Goal: Task Accomplishment & Management: Use online tool/utility

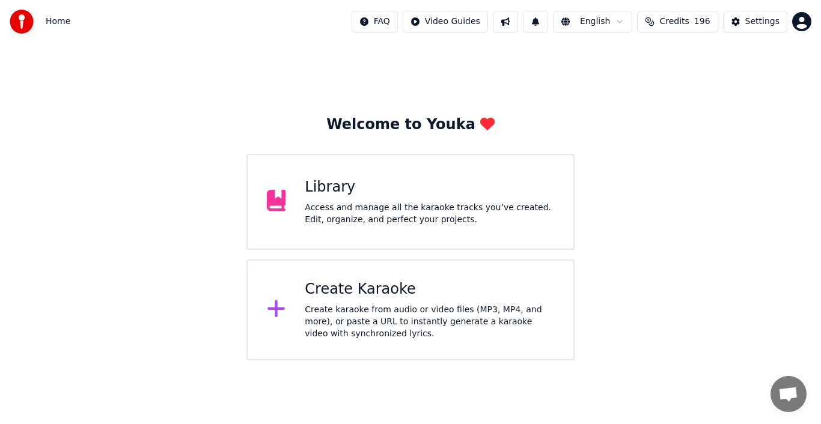
click at [273, 306] on icon at bounding box center [276, 309] width 19 height 22
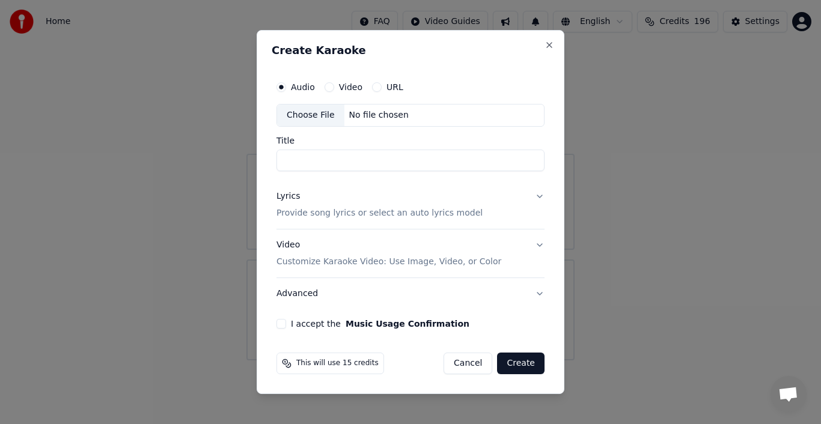
click at [319, 115] on div "Choose File" at bounding box center [310, 116] width 67 height 22
type input "**********"
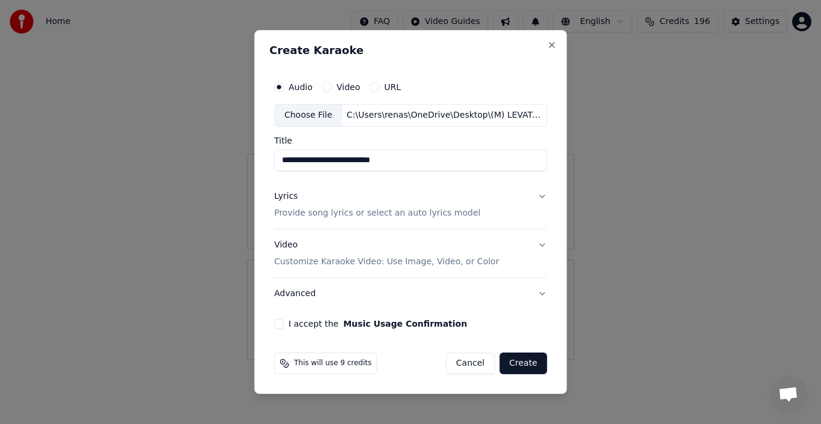
click at [280, 196] on div "Lyrics" at bounding box center [285, 196] width 23 height 12
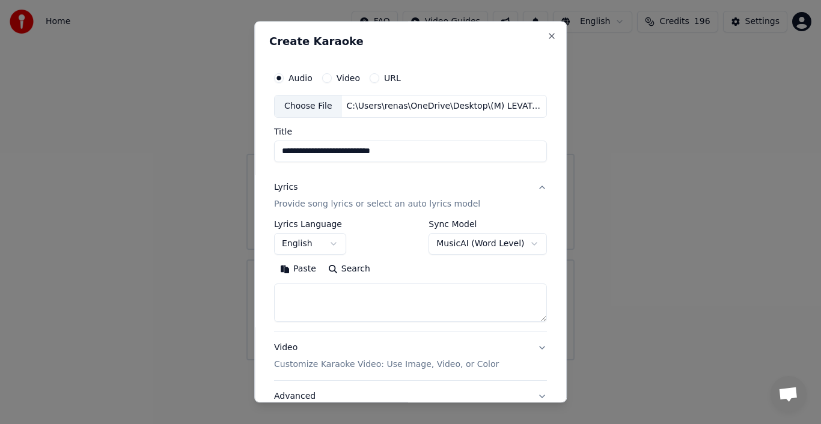
click at [299, 270] on button "Paste" at bounding box center [298, 269] width 48 height 19
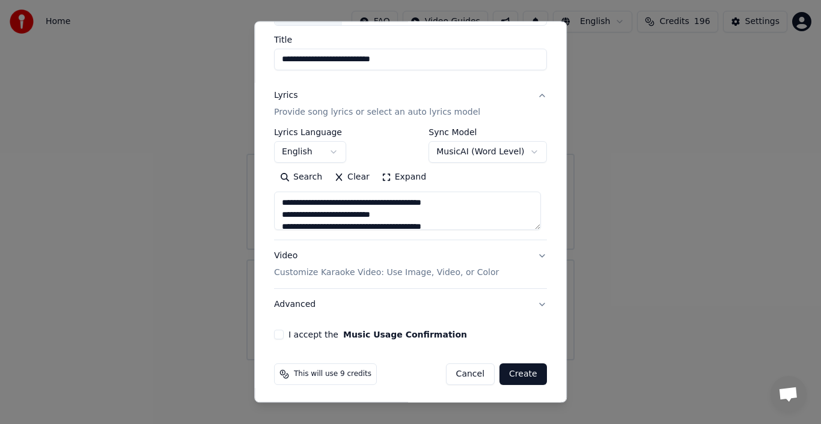
scroll to position [93, 0]
click at [413, 270] on p "Customize Karaoke Video: Use Image, Video, or Color" at bounding box center [386, 272] width 225 height 12
type textarea "**********"
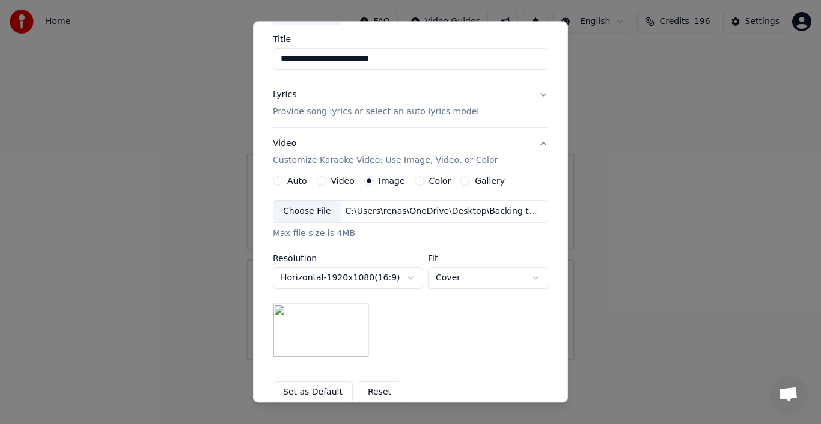
click at [381, 178] on label "Image" at bounding box center [391, 181] width 26 height 8
click at [374, 178] on button "Image" at bounding box center [369, 181] width 10 height 10
click at [362, 392] on button "Reset" at bounding box center [379, 392] width 44 height 22
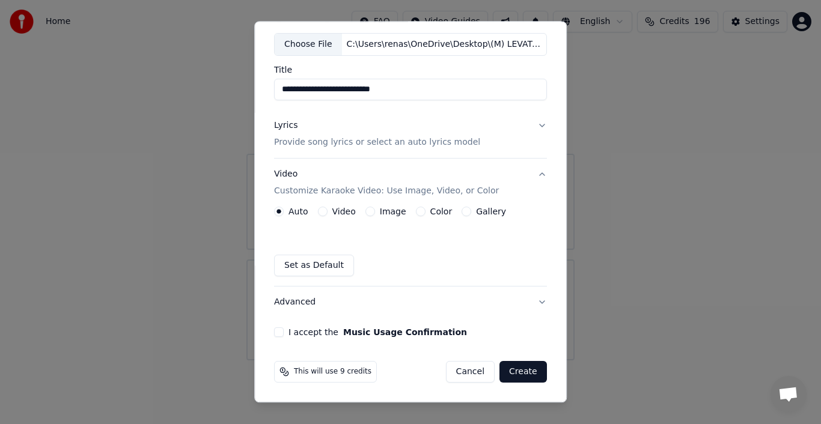
scroll to position [60, 0]
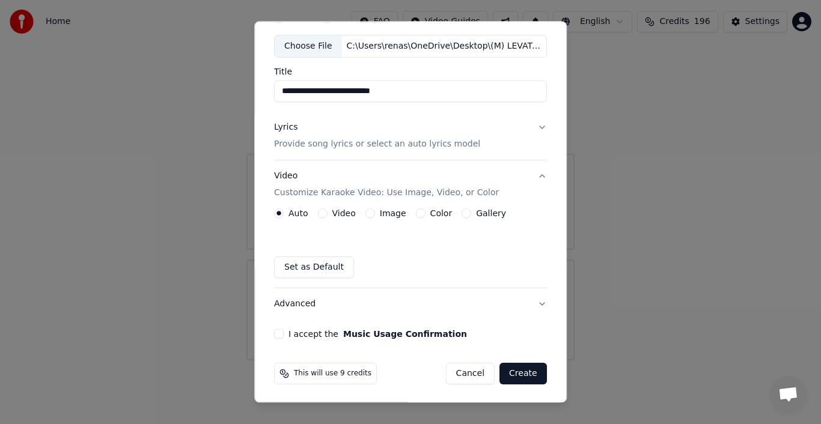
click at [387, 214] on label "Image" at bounding box center [393, 213] width 26 height 8
click at [375, 214] on button "Image" at bounding box center [370, 213] width 10 height 10
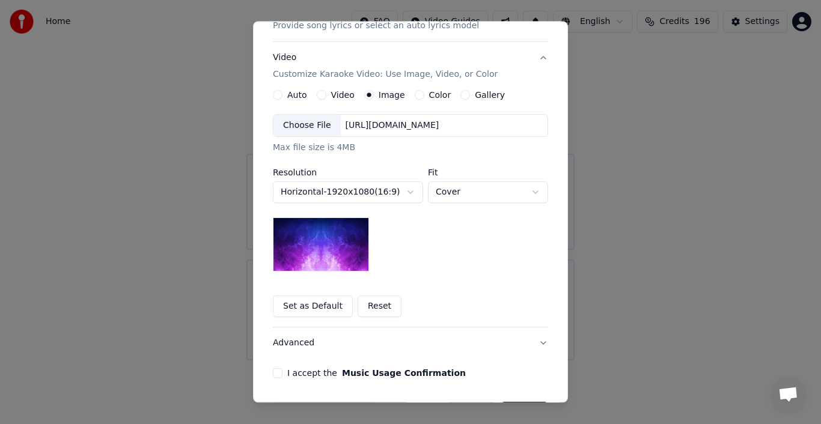
scroll to position [180, 0]
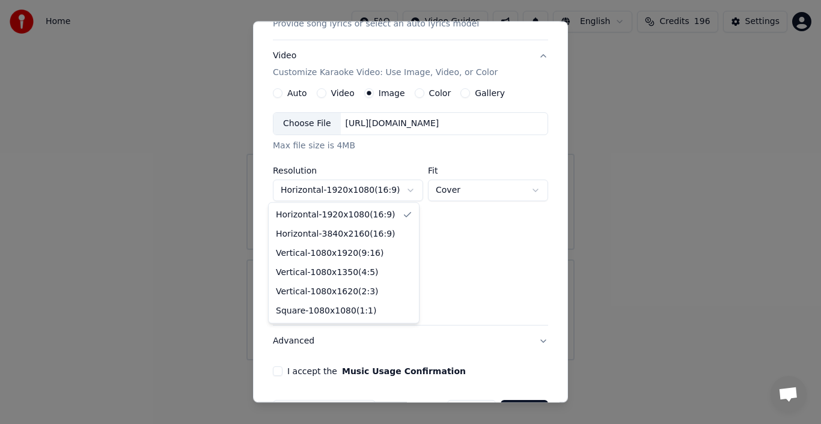
click at [406, 187] on body "**********" at bounding box center [410, 180] width 821 height 360
click at [493, 210] on body "**********" at bounding box center [410, 180] width 821 height 360
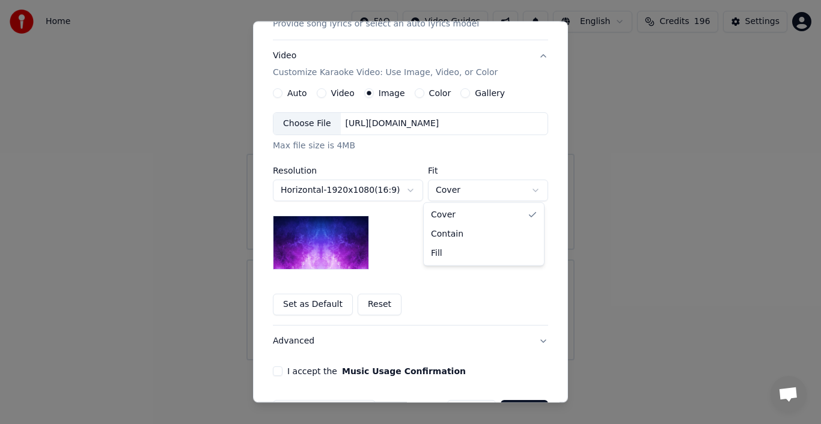
click at [446, 189] on body "**********" at bounding box center [410, 180] width 821 height 360
click at [304, 123] on div "Choose File" at bounding box center [306, 124] width 67 height 22
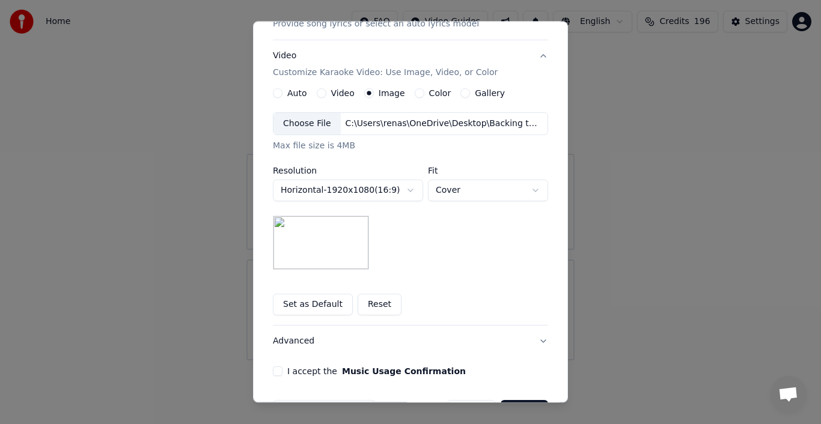
click at [317, 305] on button "Set as Default" at bounding box center [313, 305] width 80 height 22
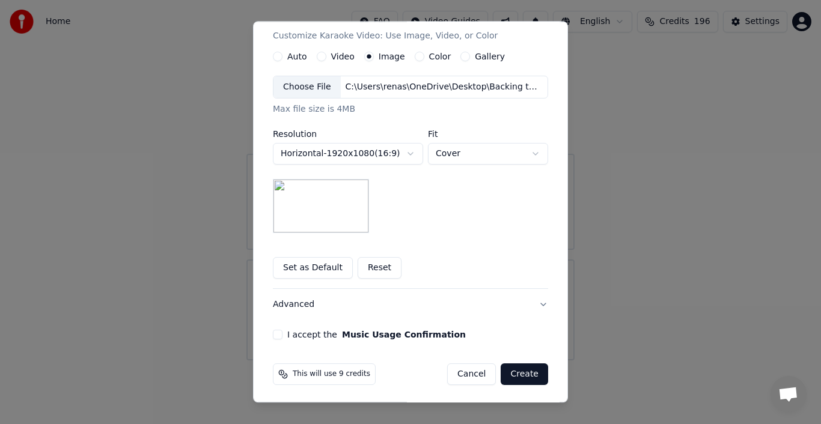
click at [282, 303] on button "Advanced" at bounding box center [410, 304] width 275 height 31
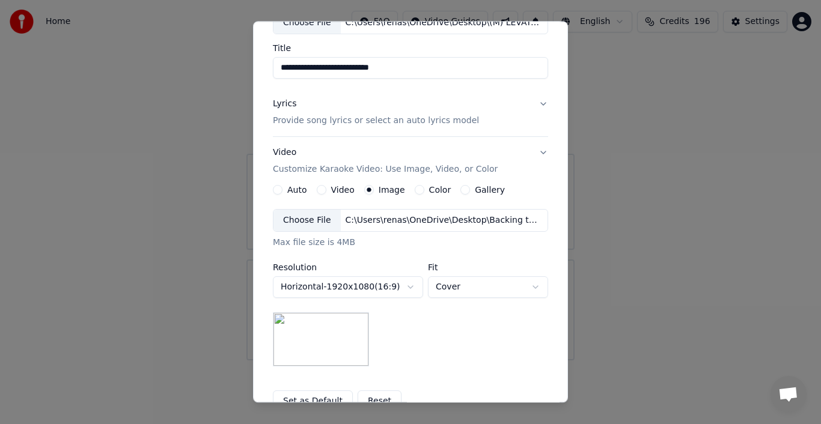
scroll to position [25, 0]
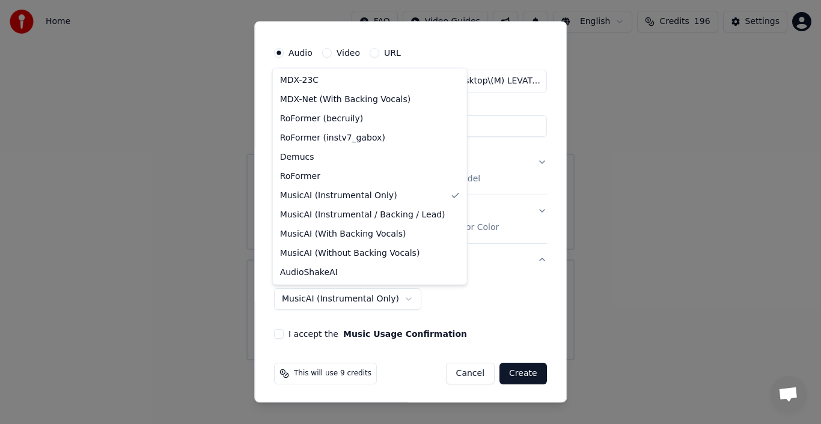
click at [369, 300] on body "**********" at bounding box center [410, 180] width 821 height 360
select select "**********"
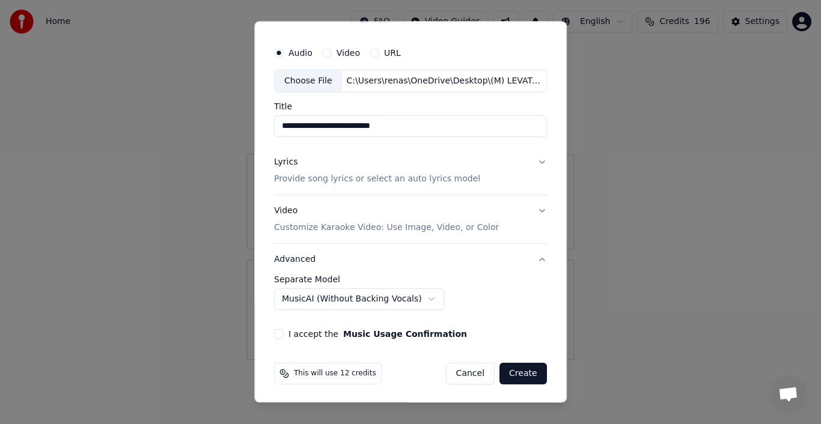
click at [275, 332] on button "I accept the Music Usage Confirmation" at bounding box center [279, 334] width 10 height 10
click at [520, 372] on button "Create" at bounding box center [522, 374] width 47 height 22
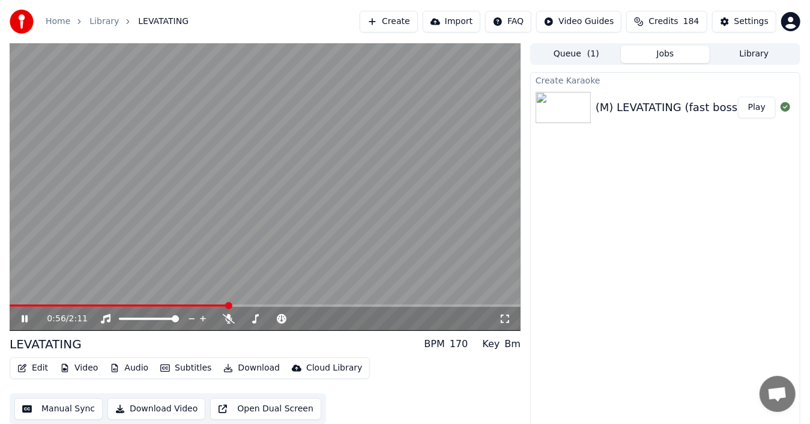
click at [178, 276] on video at bounding box center [265, 187] width 511 height 288
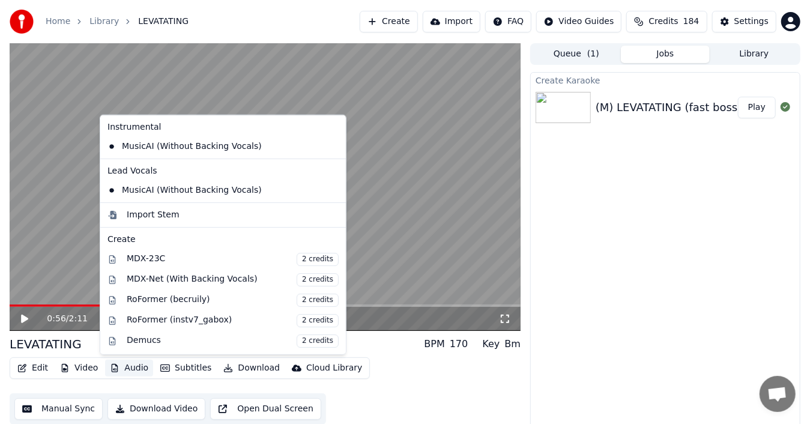
click at [121, 369] on button "Audio" at bounding box center [129, 368] width 48 height 17
click at [330, 147] on icon at bounding box center [336, 147] width 13 height 10
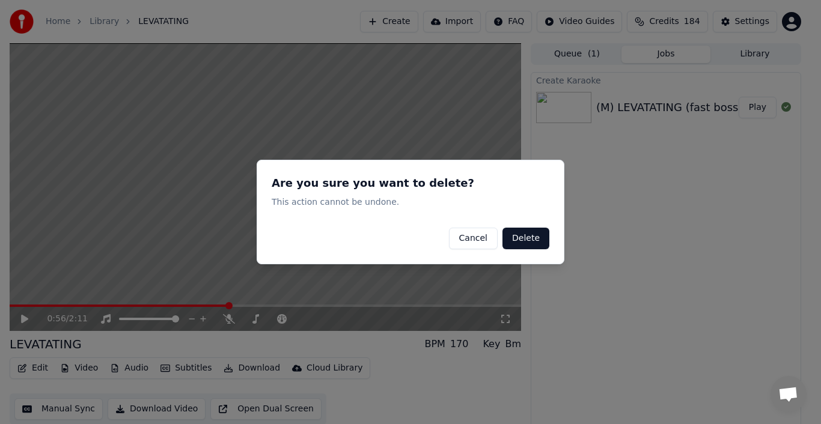
click at [527, 243] on button "Delete" at bounding box center [525, 239] width 47 height 22
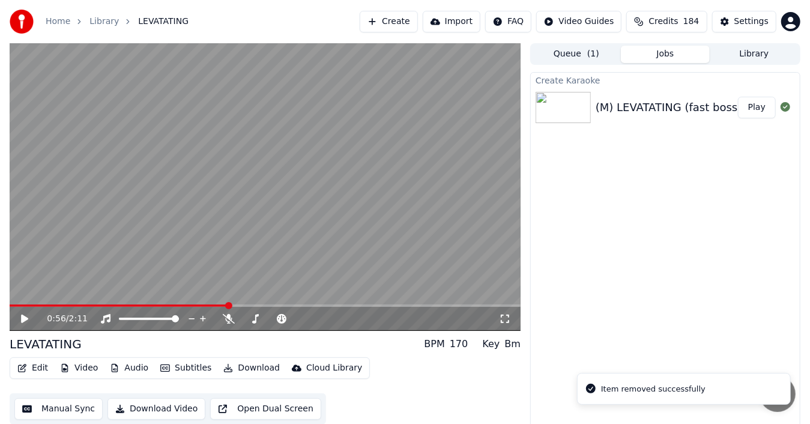
click at [135, 366] on button "Audio" at bounding box center [129, 368] width 48 height 17
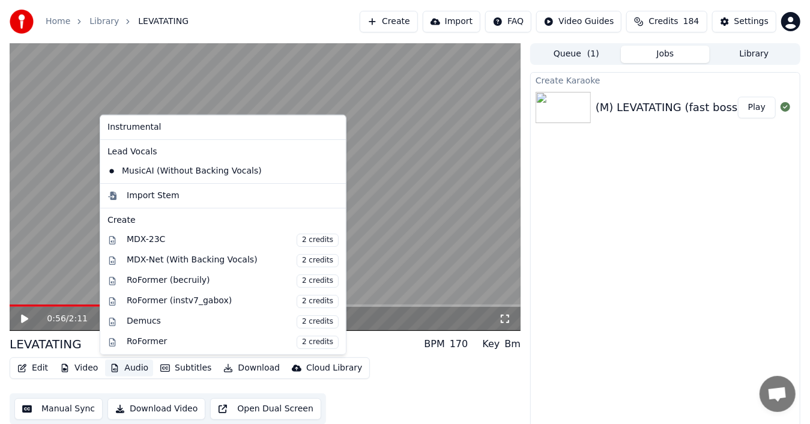
click at [330, 168] on icon at bounding box center [336, 171] width 13 height 10
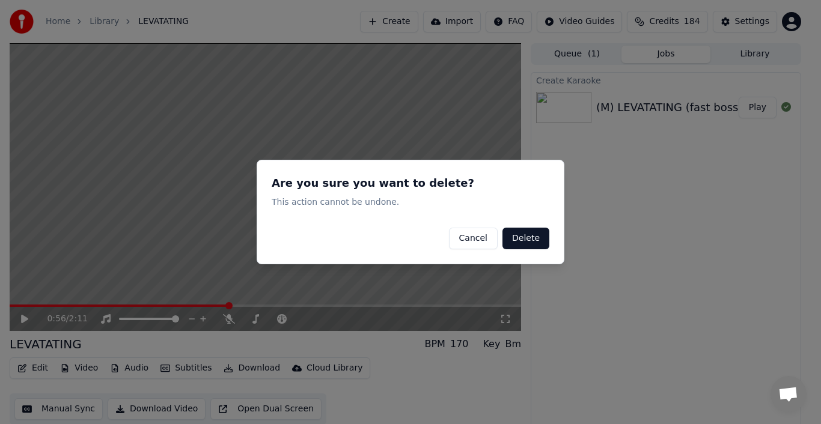
click at [525, 235] on button "Delete" at bounding box center [525, 239] width 47 height 22
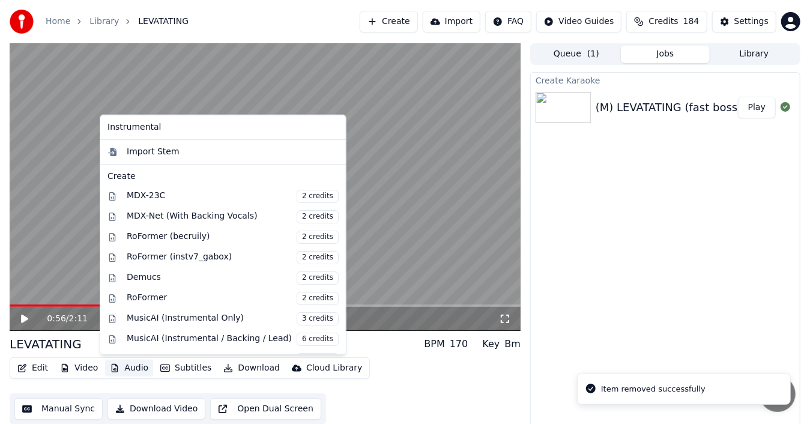
click at [128, 369] on button "Audio" at bounding box center [129, 368] width 48 height 17
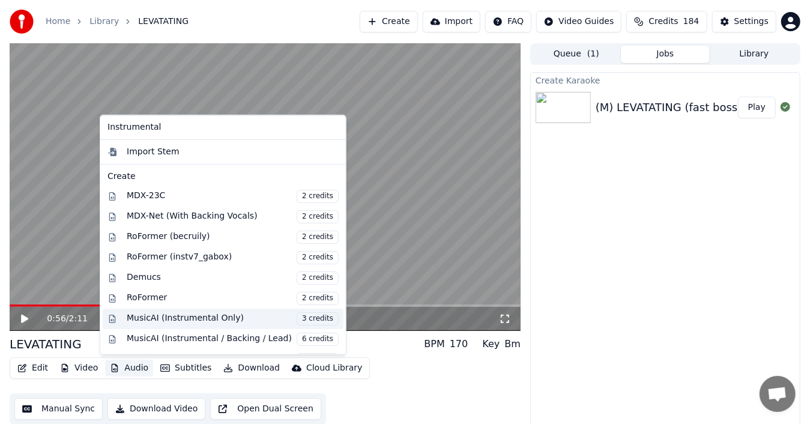
click at [204, 315] on div "MusicAI (Instrumental Only) 3 credits" at bounding box center [233, 318] width 212 height 13
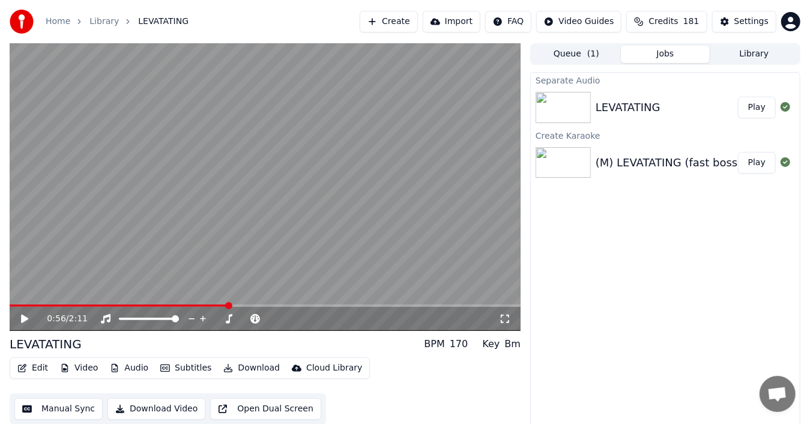
click at [758, 110] on button "Play" at bounding box center [757, 108] width 38 height 22
click at [416, 228] on video at bounding box center [265, 187] width 511 height 288
click at [242, 368] on button "Download" at bounding box center [252, 368] width 66 height 17
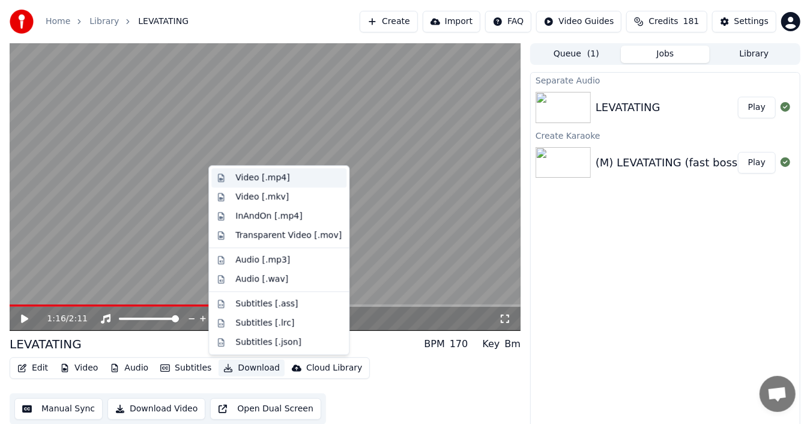
click at [269, 178] on div "Video [.mp4]" at bounding box center [263, 178] width 54 height 12
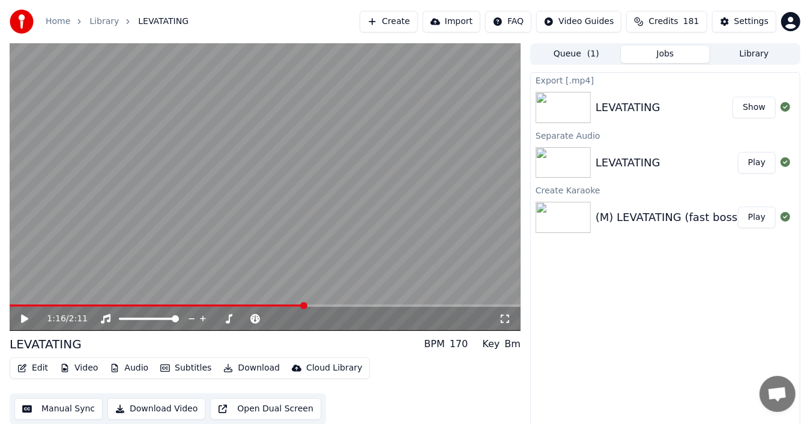
click at [758, 108] on button "Show" at bounding box center [754, 108] width 43 height 22
